Goal: Task Accomplishment & Management: Manage account settings

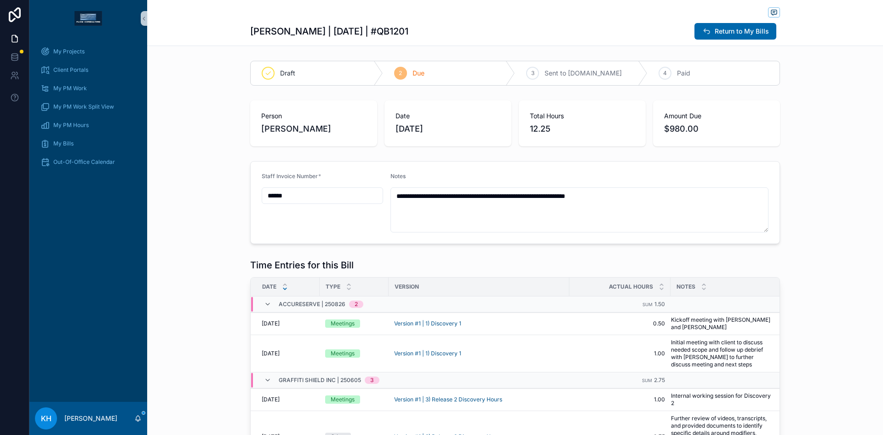
scroll to position [101, 0]
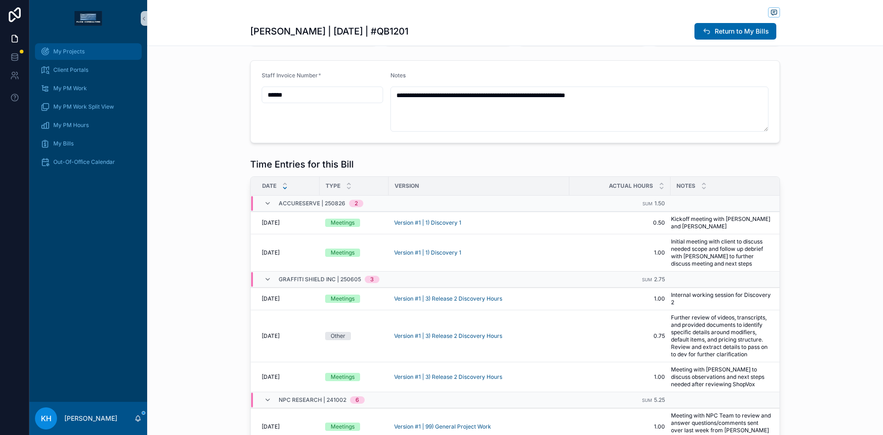
click at [61, 55] on div "My Projects" at bounding box center [88, 51] width 96 height 15
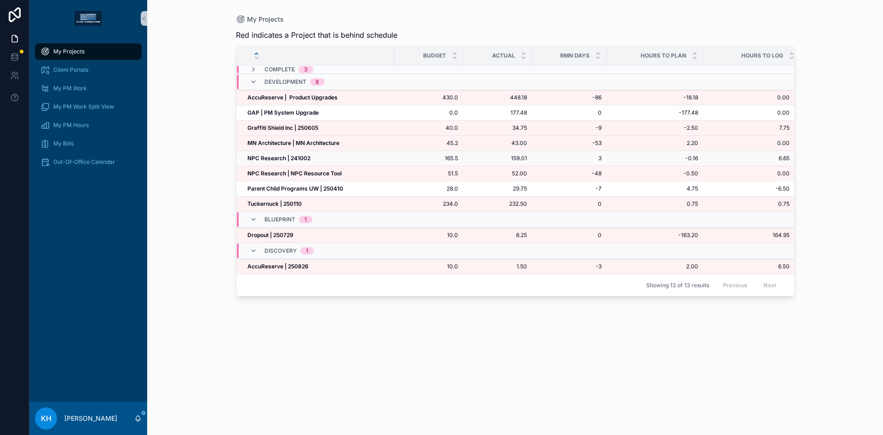
click at [285, 161] on strong "NPC Research | 241002" at bounding box center [278, 158] width 63 height 7
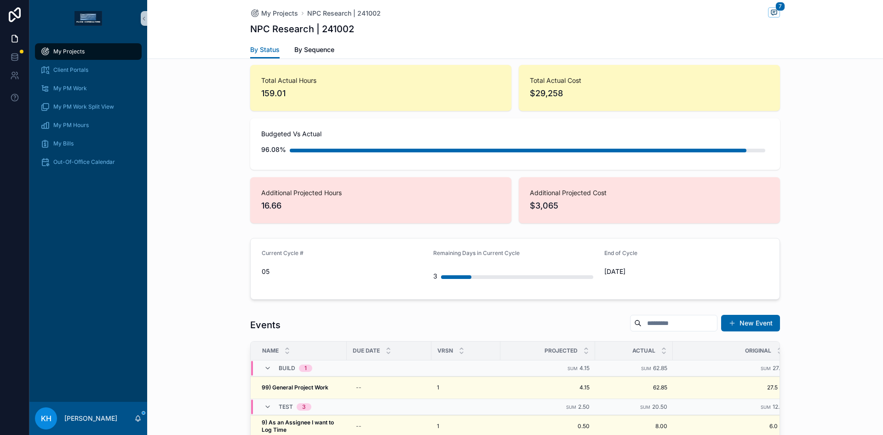
scroll to position [206, 0]
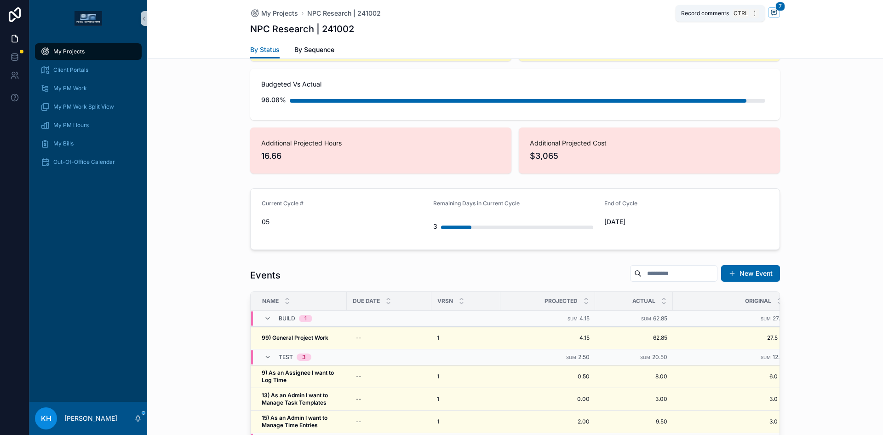
click at [771, 11] on icon "scrollable content" at bounding box center [774, 12] width 6 height 5
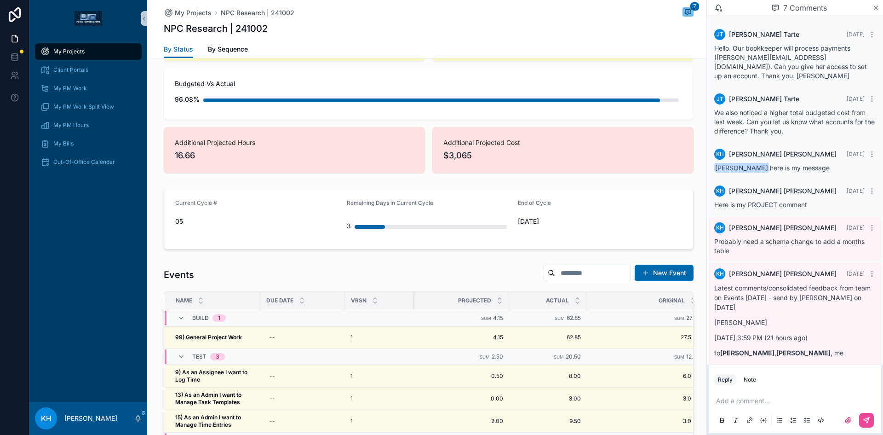
scroll to position [2872, 0]
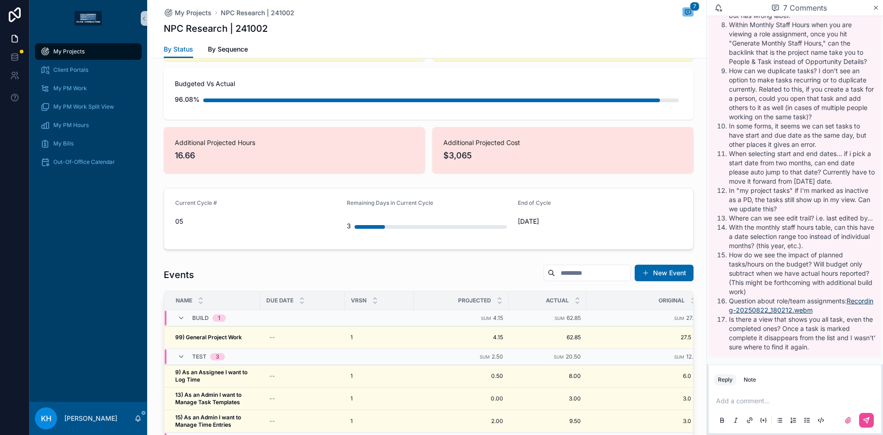
click at [781, 312] on link "Recording-20250822_180212.webm" at bounding box center [801, 305] width 144 height 17
